Goal: Task Accomplishment & Management: Use online tool/utility

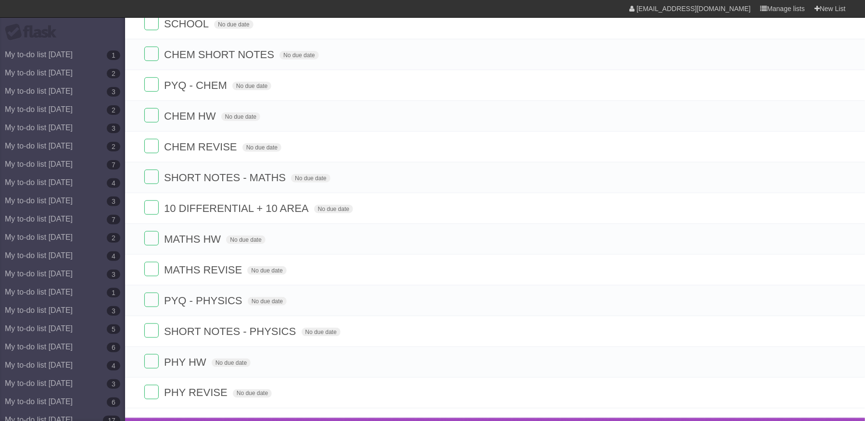
scroll to position [295, 0]
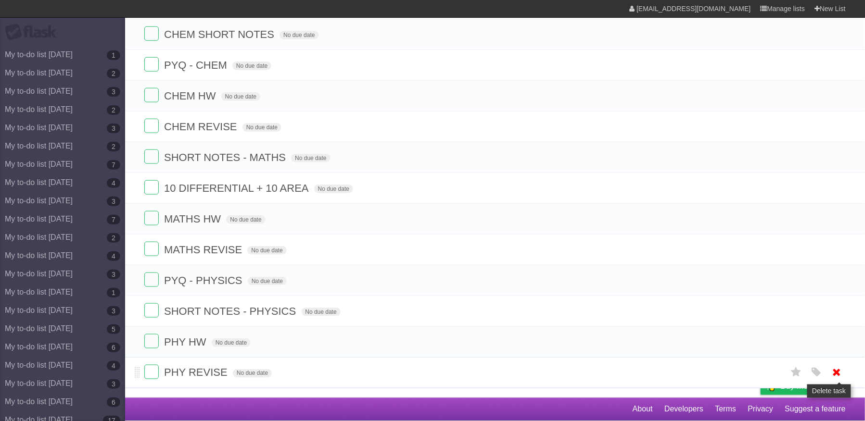
click at [830, 372] on icon at bounding box center [836, 373] width 13 height 16
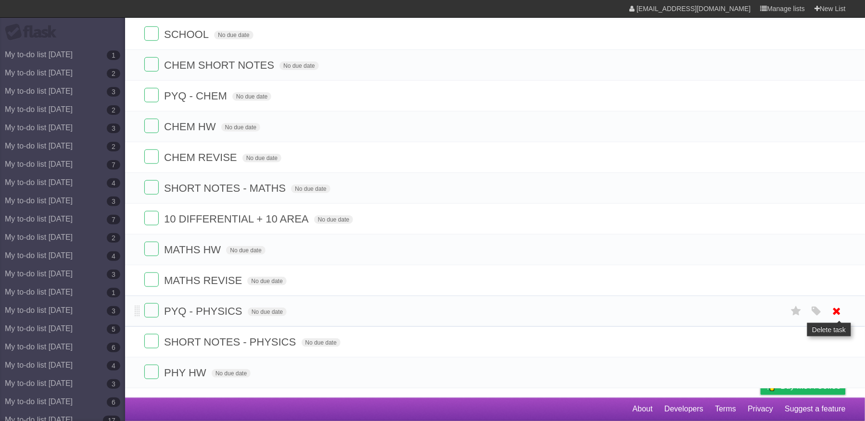
click at [834, 305] on icon at bounding box center [836, 311] width 13 height 16
click at [833, 372] on icon at bounding box center [836, 373] width 13 height 16
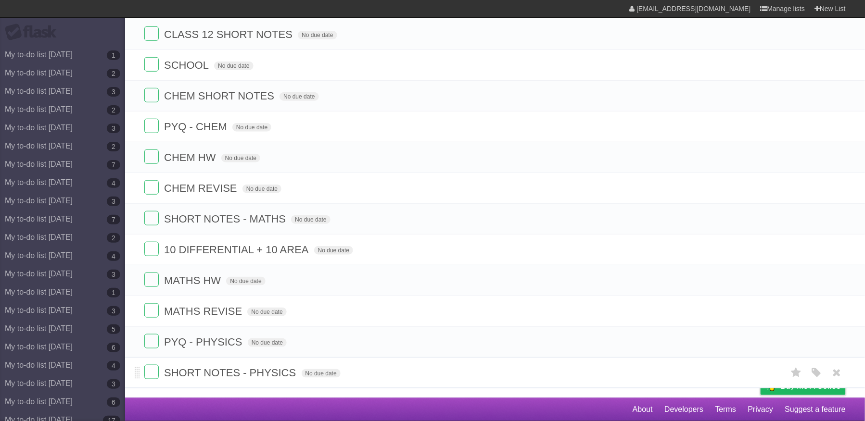
scroll to position [232, 0]
click at [837, 304] on icon at bounding box center [836, 311] width 13 height 16
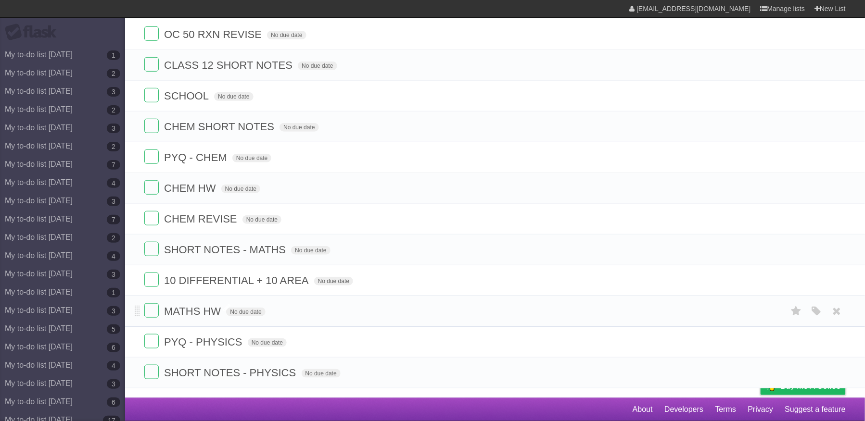
click at [218, 309] on span "MATHS HW" at bounding box center [193, 311] width 59 height 12
type input "**********"
click at [229, 308] on span "MATHS HW - COMPLEX JM" at bounding box center [233, 311] width 138 height 12
type input "**********"
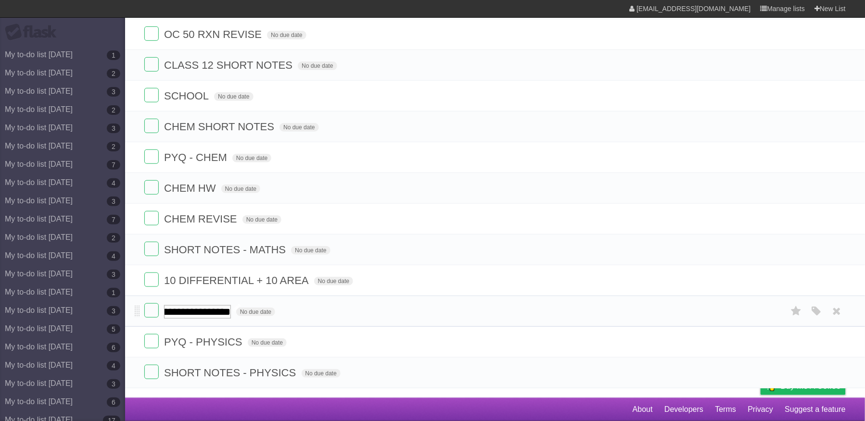
scroll to position [0, 118]
click at [841, 242] on icon at bounding box center [836, 250] width 13 height 16
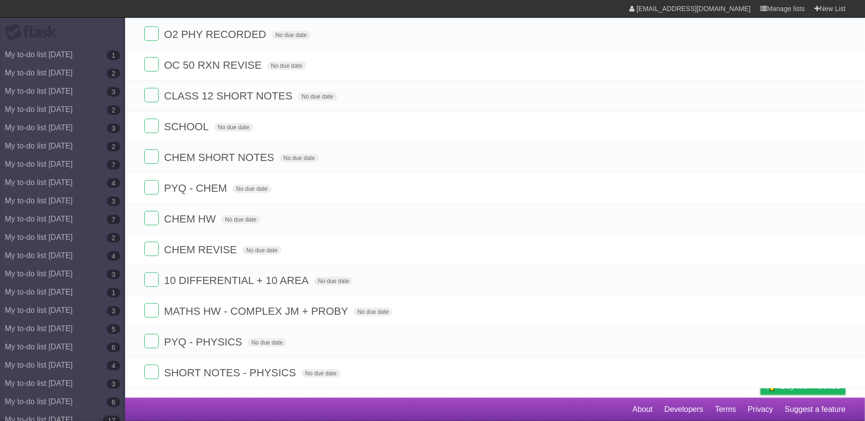
click at [841, 242] on icon at bounding box center [836, 250] width 13 height 16
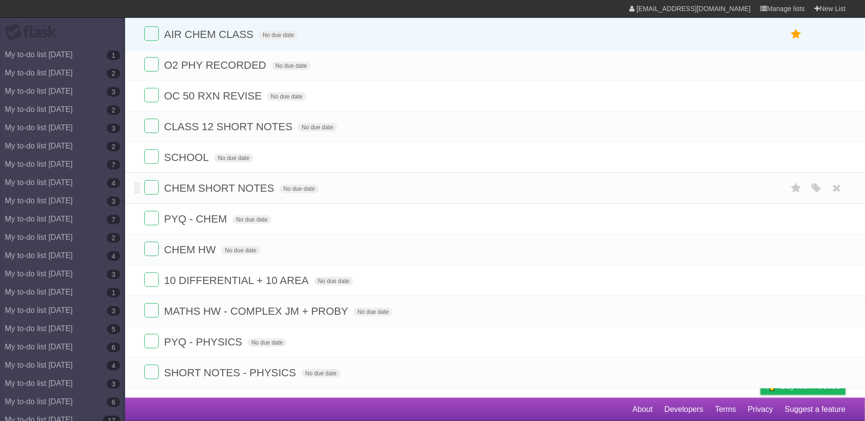
click at [847, 184] on li "CHEM SHORT NOTES No due date White Red Blue Green Purple Orange" at bounding box center [495, 188] width 740 height 31
click at [839, 183] on icon at bounding box center [836, 188] width 13 height 16
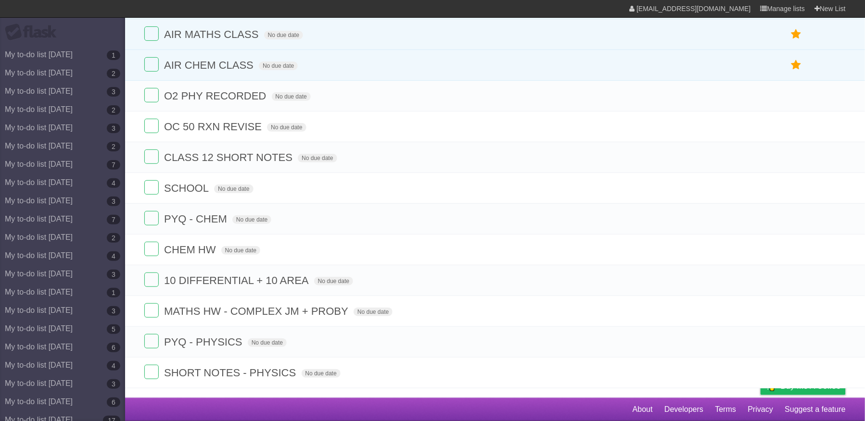
scroll to position [105, 0]
click at [839, 183] on icon at bounding box center [836, 188] width 13 height 16
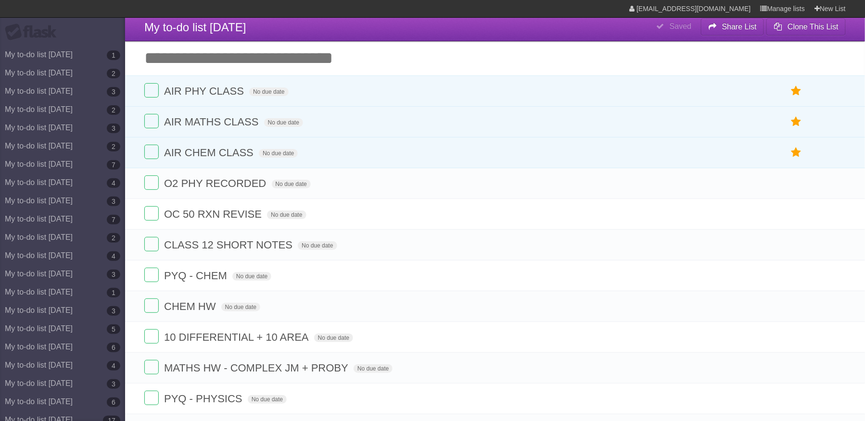
scroll to position [0, 0]
